Goal: Check status: Check status

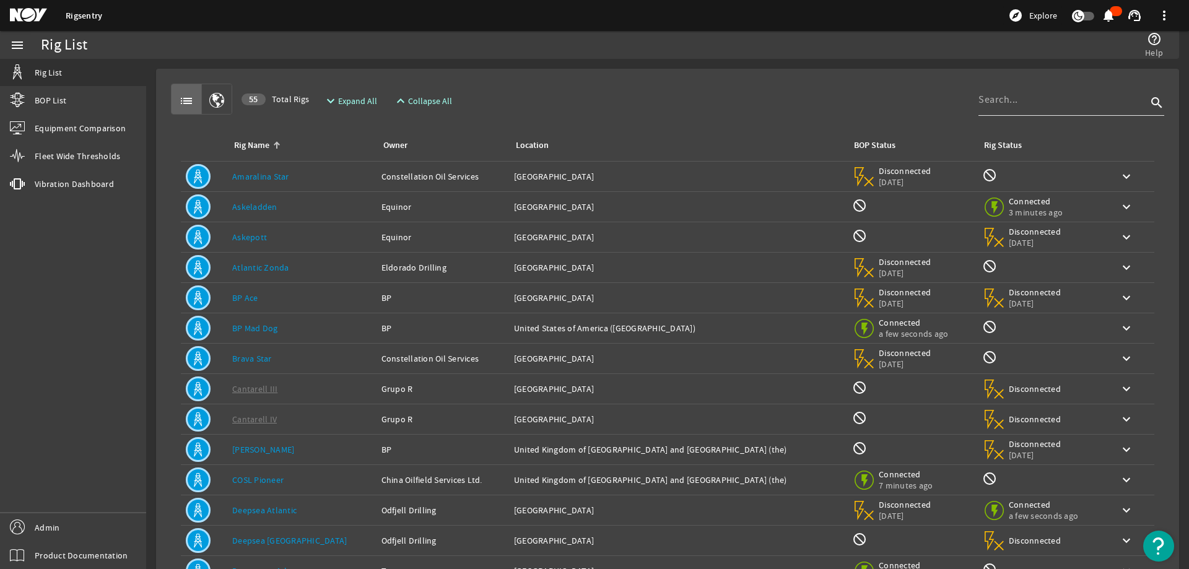
click at [1022, 87] on div at bounding box center [1062, 100] width 168 height 32
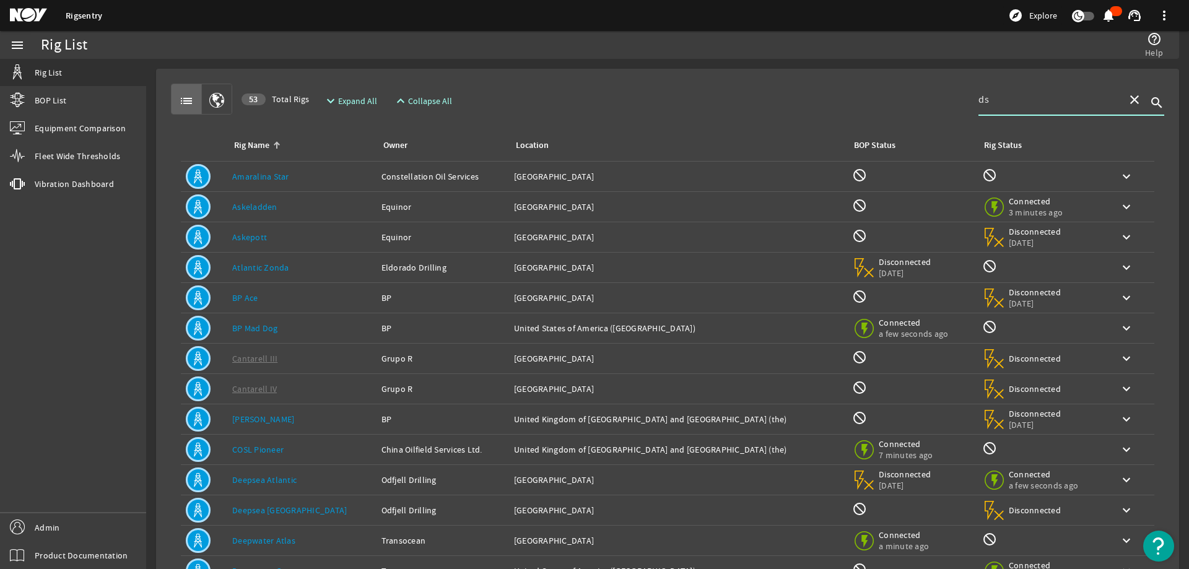
type input "d"
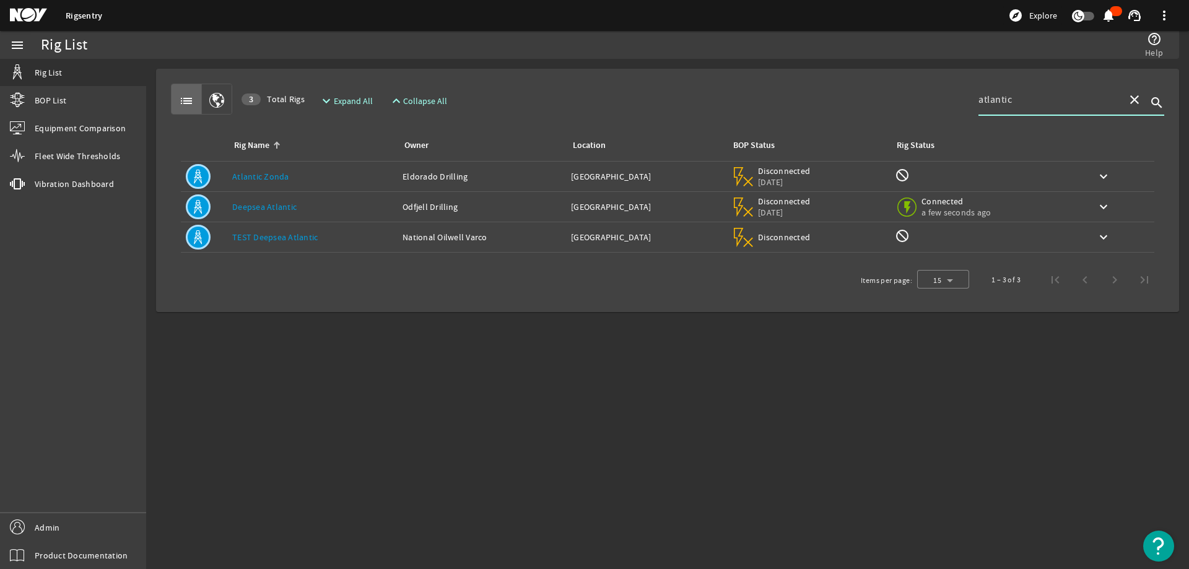
type input "atlantic"
click at [282, 207] on link "Deepsea Atlantic" at bounding box center [264, 206] width 64 height 11
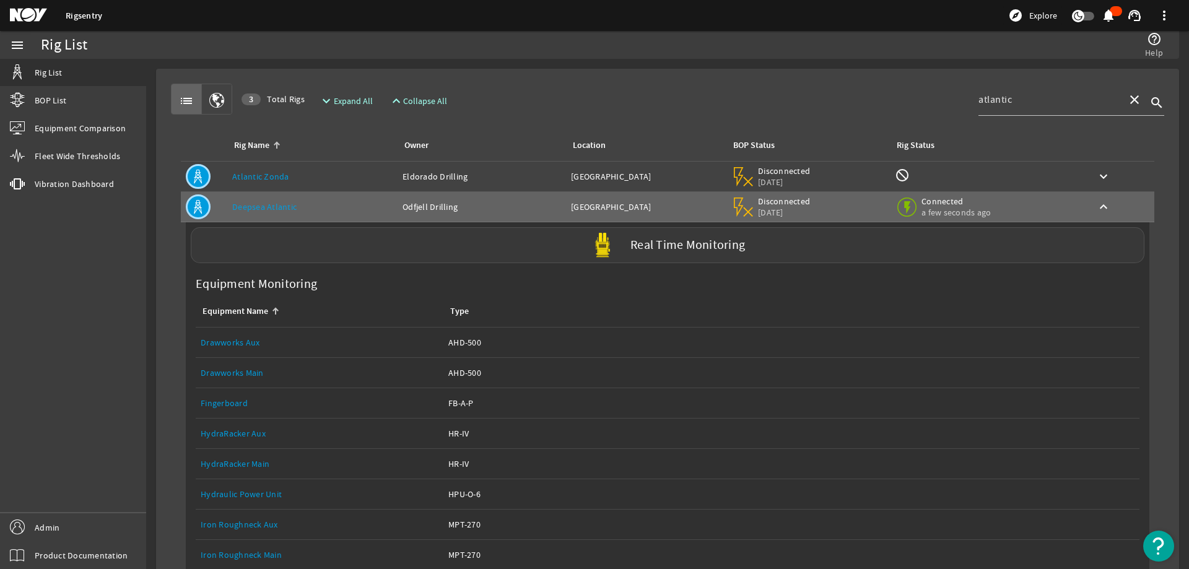
click at [341, 245] on div "Real Time Monitoring" at bounding box center [668, 245] width 954 height 36
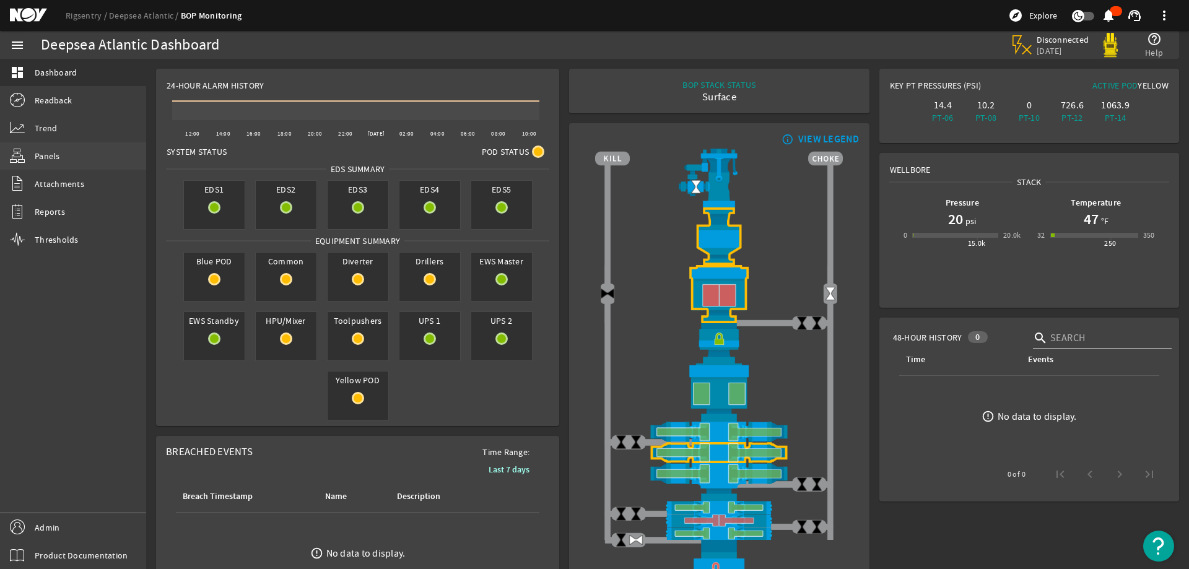
click at [63, 164] on link "Panels" at bounding box center [73, 155] width 146 height 27
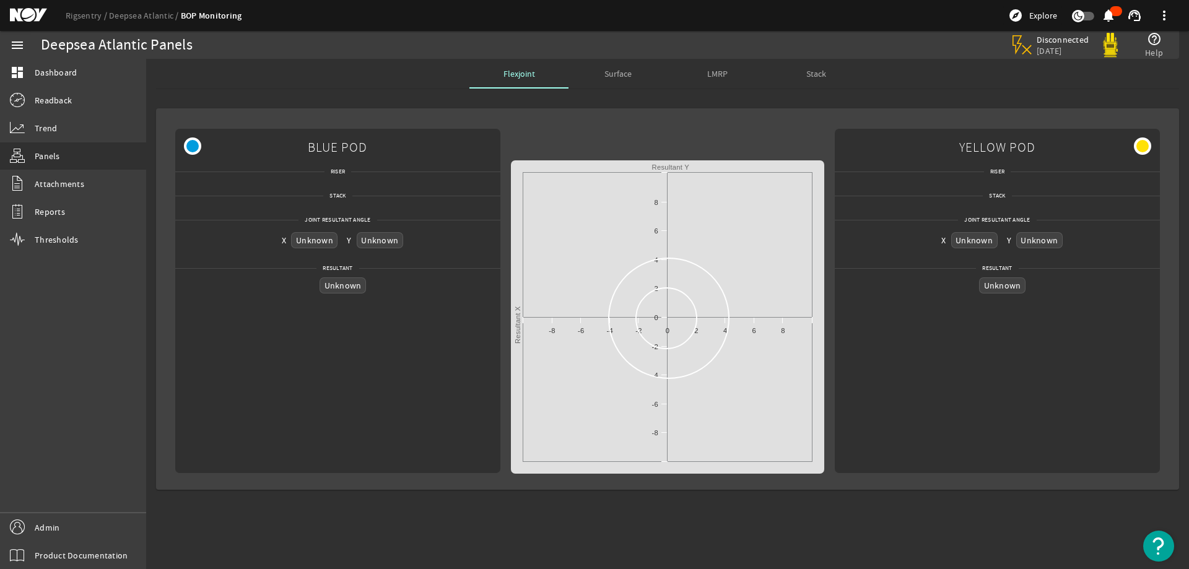
click at [525, 117] on mat-card "BLUE POD Riser Stack Joint Resultant Angle X Unknown Y Unknown Resultant Unknow…" at bounding box center [667, 298] width 1023 height 381
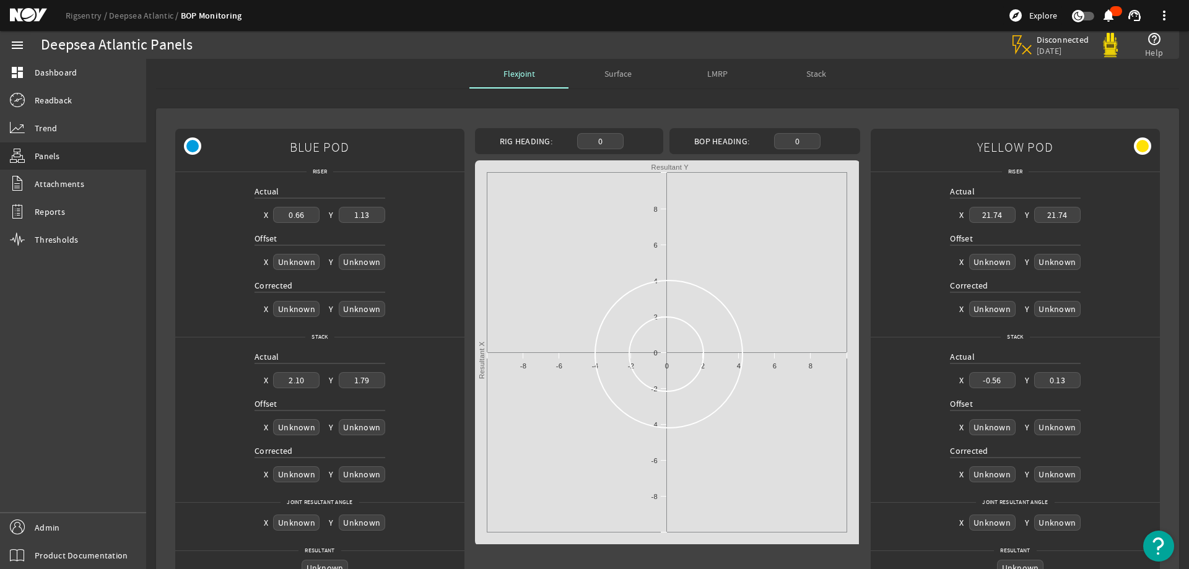
click at [417, 111] on mat-card "BLUE POD Riser Actual X 0.66 Y 1.13 Offset X Unknown Y Unknown Corrected X Unkn…" at bounding box center [667, 354] width 1023 height 492
